Goal: Find specific page/section

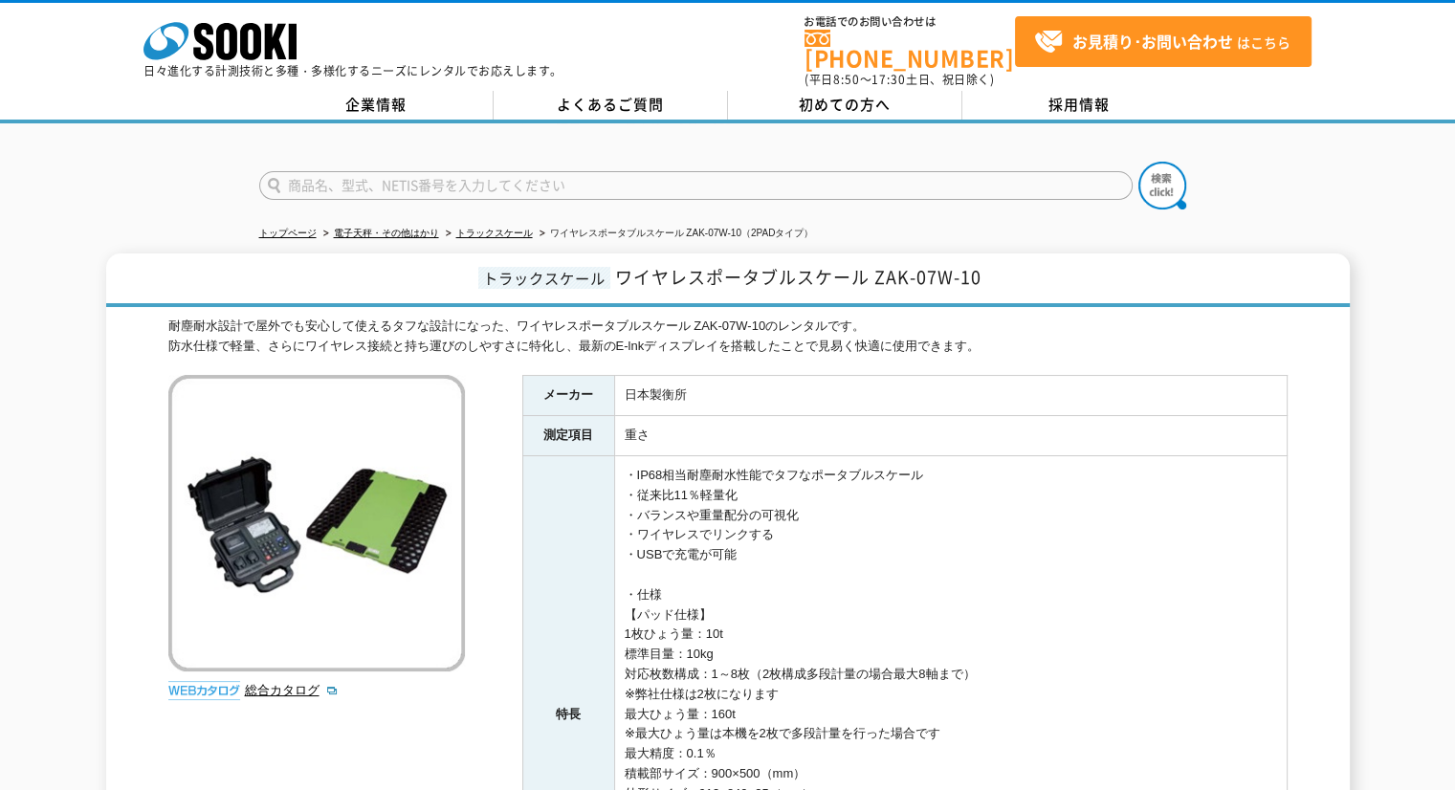
click at [414, 171] on input "text" at bounding box center [696, 185] width 874 height 29
type input "XA-4400"
click at [1139, 162] on button at bounding box center [1163, 186] width 48 height 48
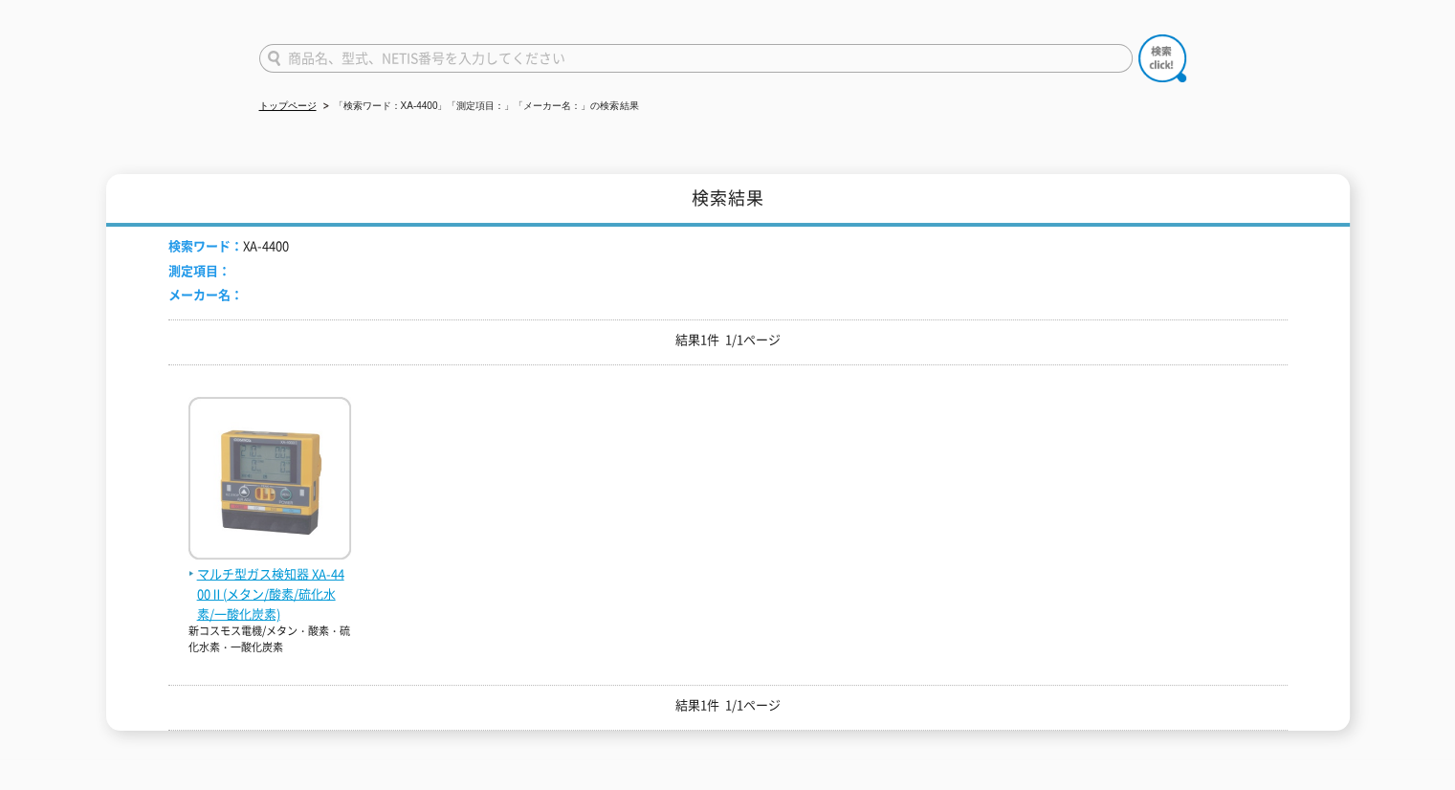
click at [289, 568] on span "マルチ型ガス検知器 XA-4400Ⅱ(メタン/酸素/硫化水素/一酸化炭素)" at bounding box center [269, 594] width 163 height 59
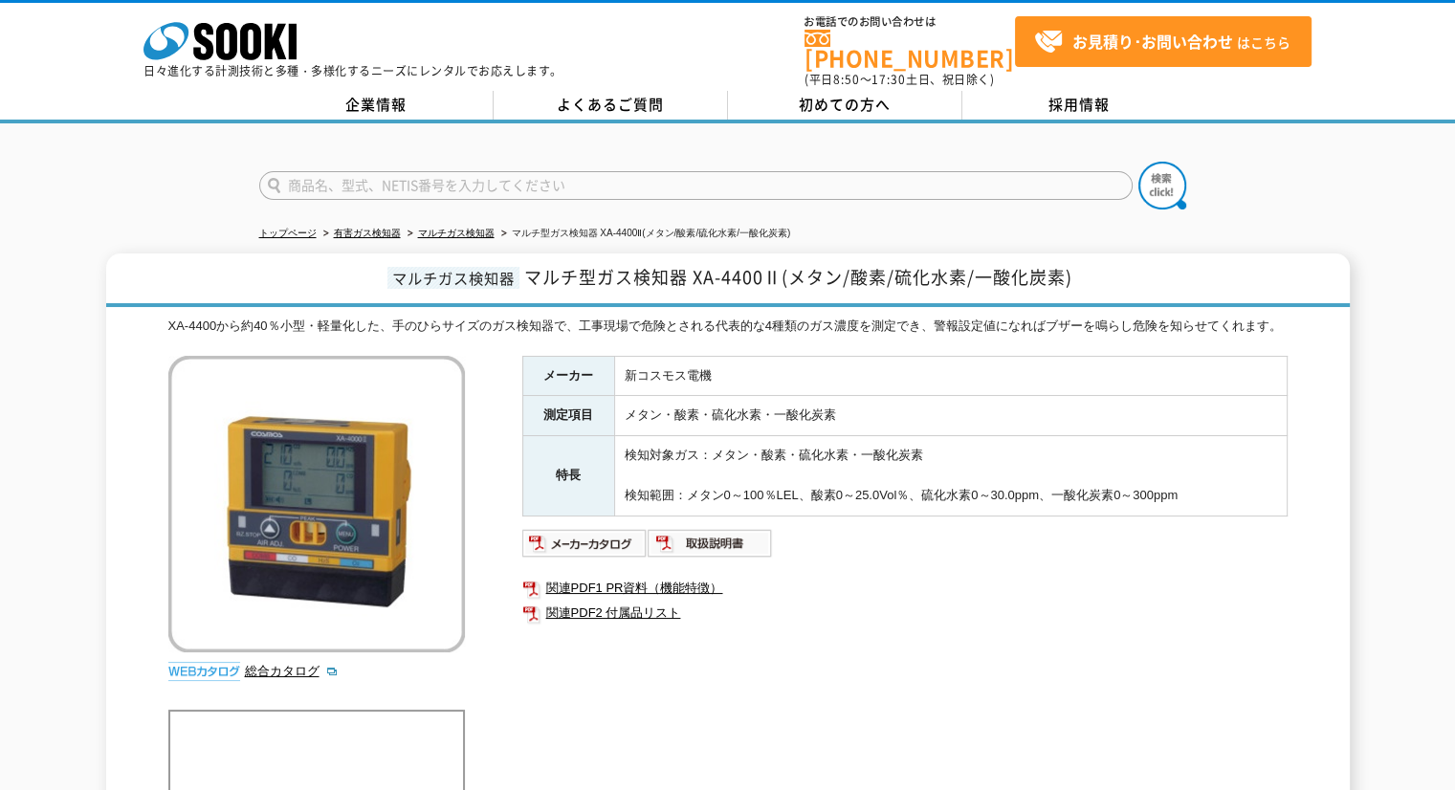
scroll to position [96, 0]
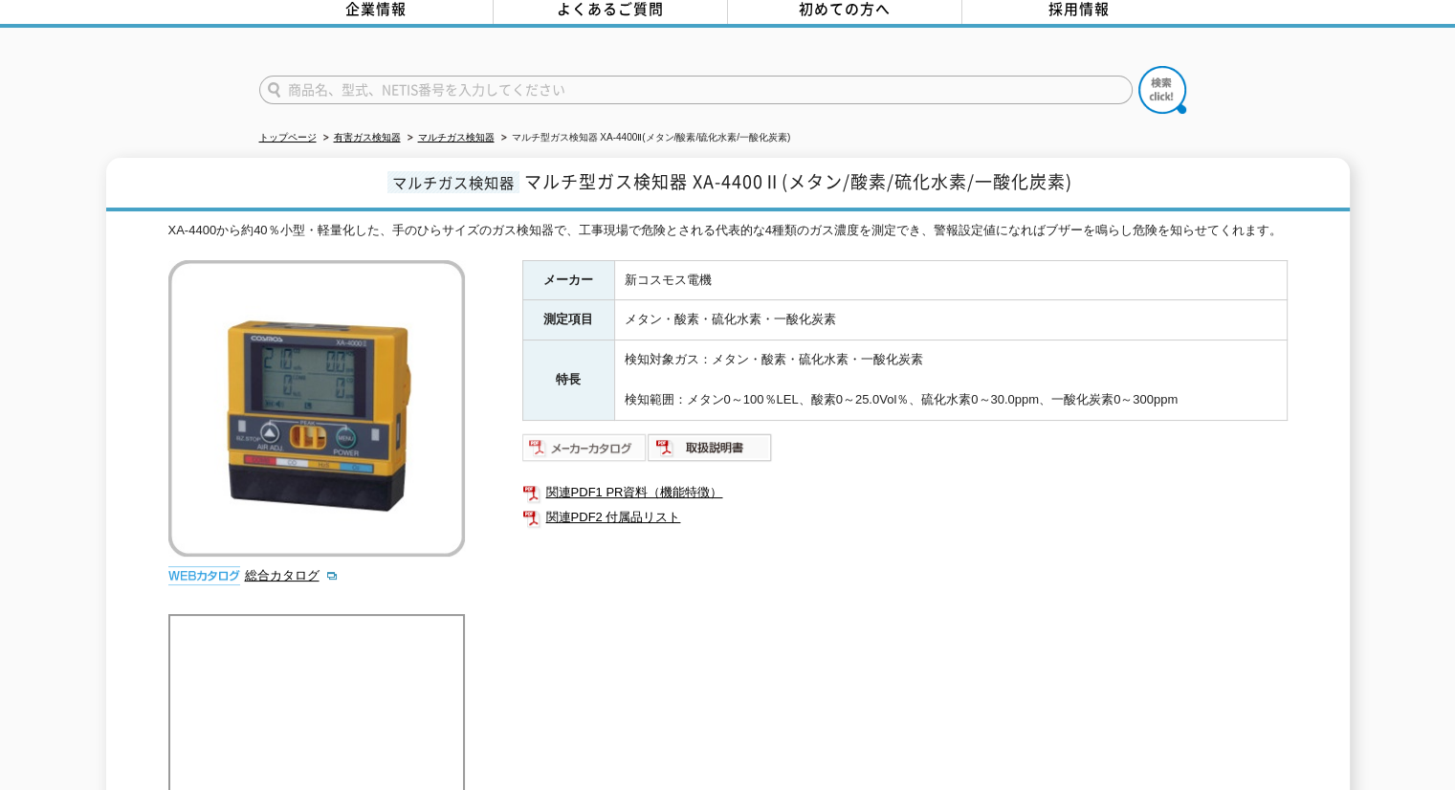
click at [585, 456] on img at bounding box center [584, 447] width 125 height 31
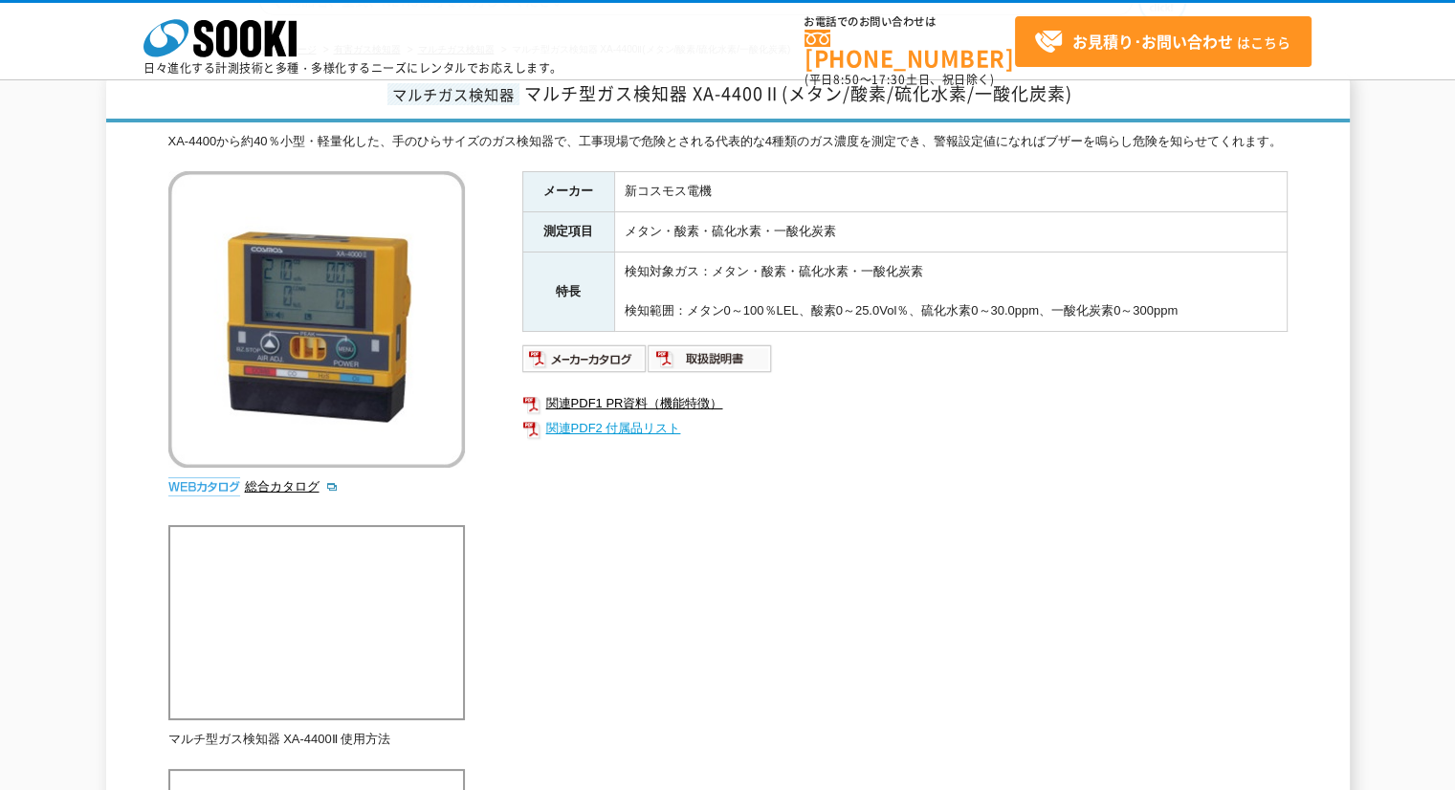
scroll to position [127, 0]
